Goal: Navigation & Orientation: Find specific page/section

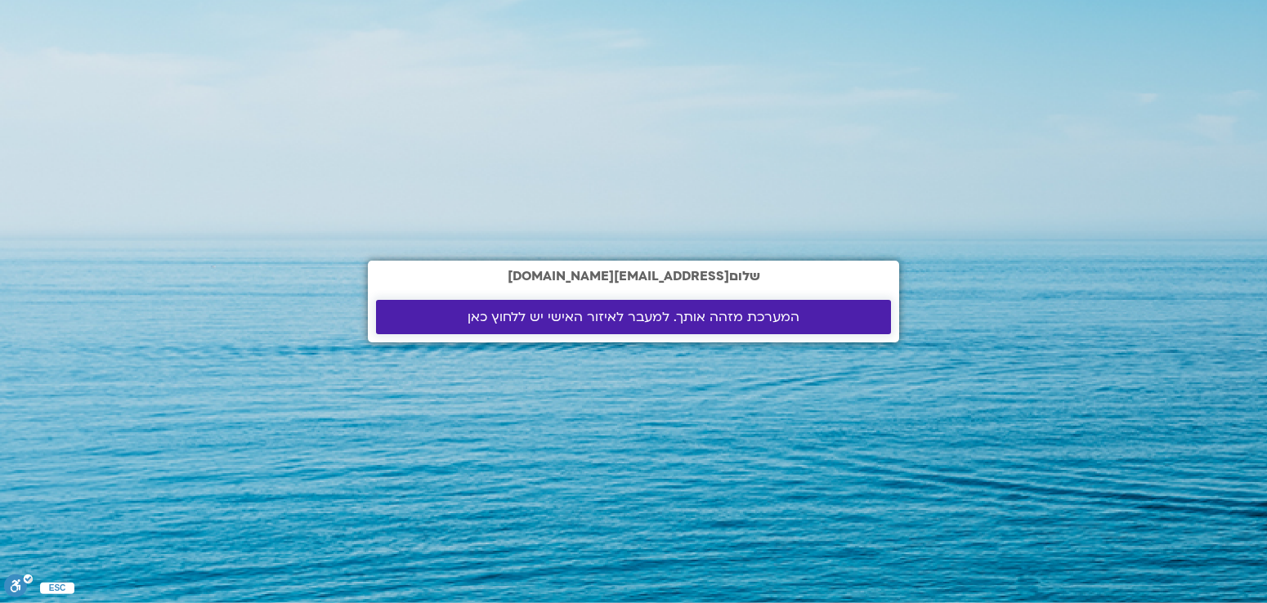
click at [691, 328] on link "המערכת מזהה אותך. למעבר לאיזור האישי יש ללחוץ כאן" at bounding box center [633, 317] width 515 height 34
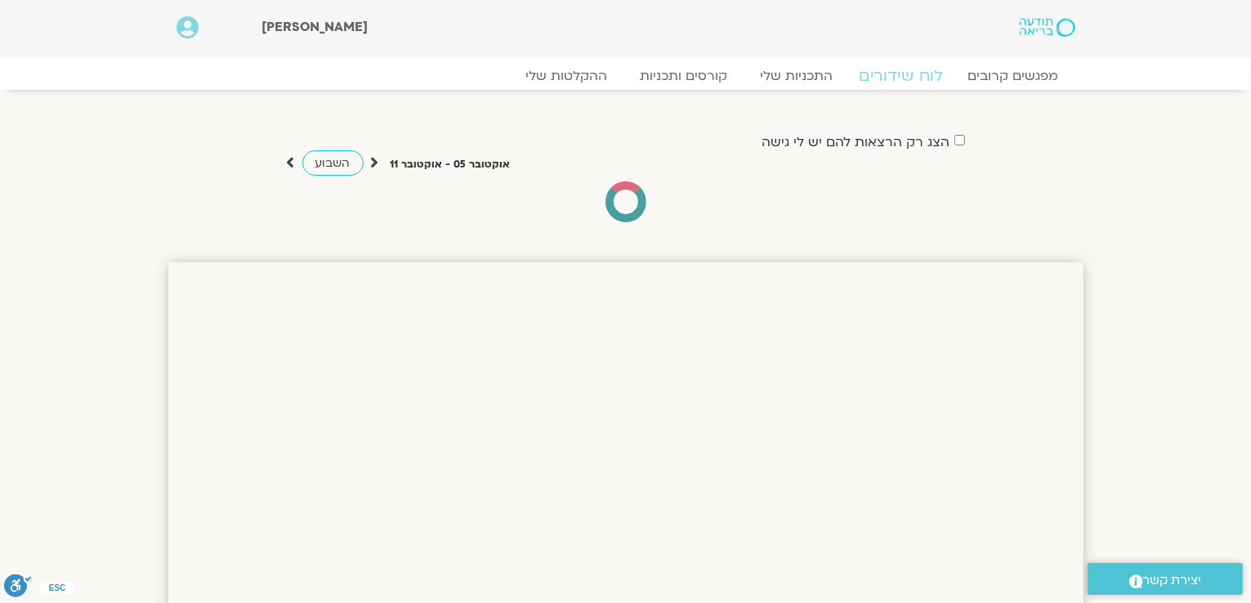
click at [896, 72] on link "לוח שידורים" at bounding box center [900, 76] width 123 height 20
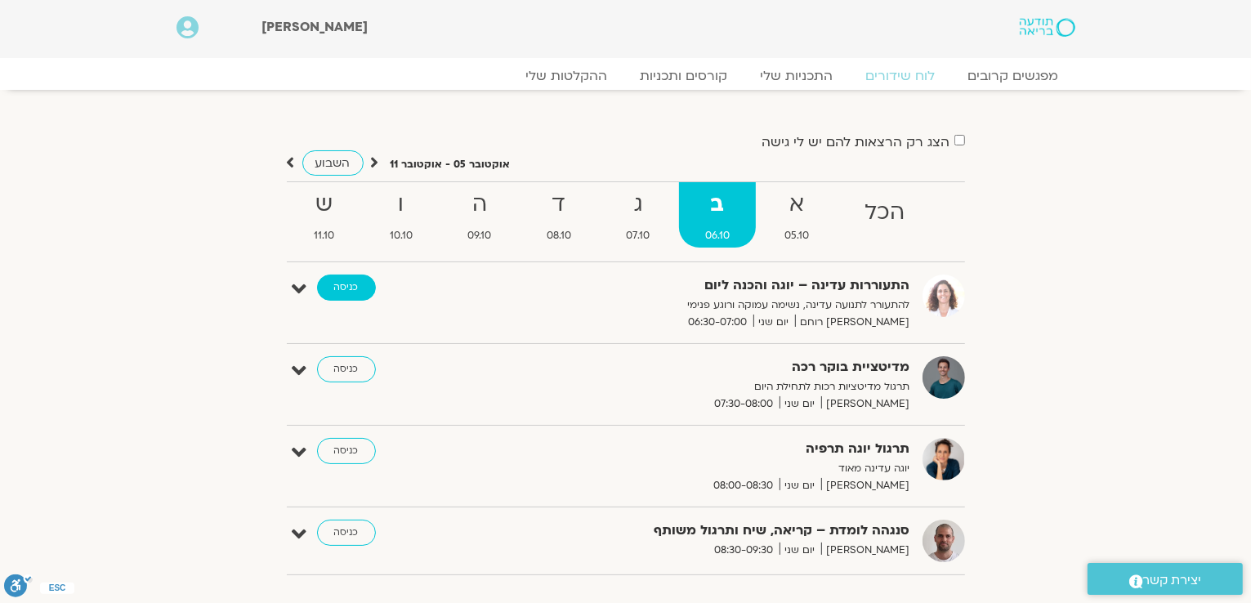
click at [338, 295] on link "כניסה" at bounding box center [346, 288] width 59 height 26
